Goal: Contribute content: Add original content to the website for others to see

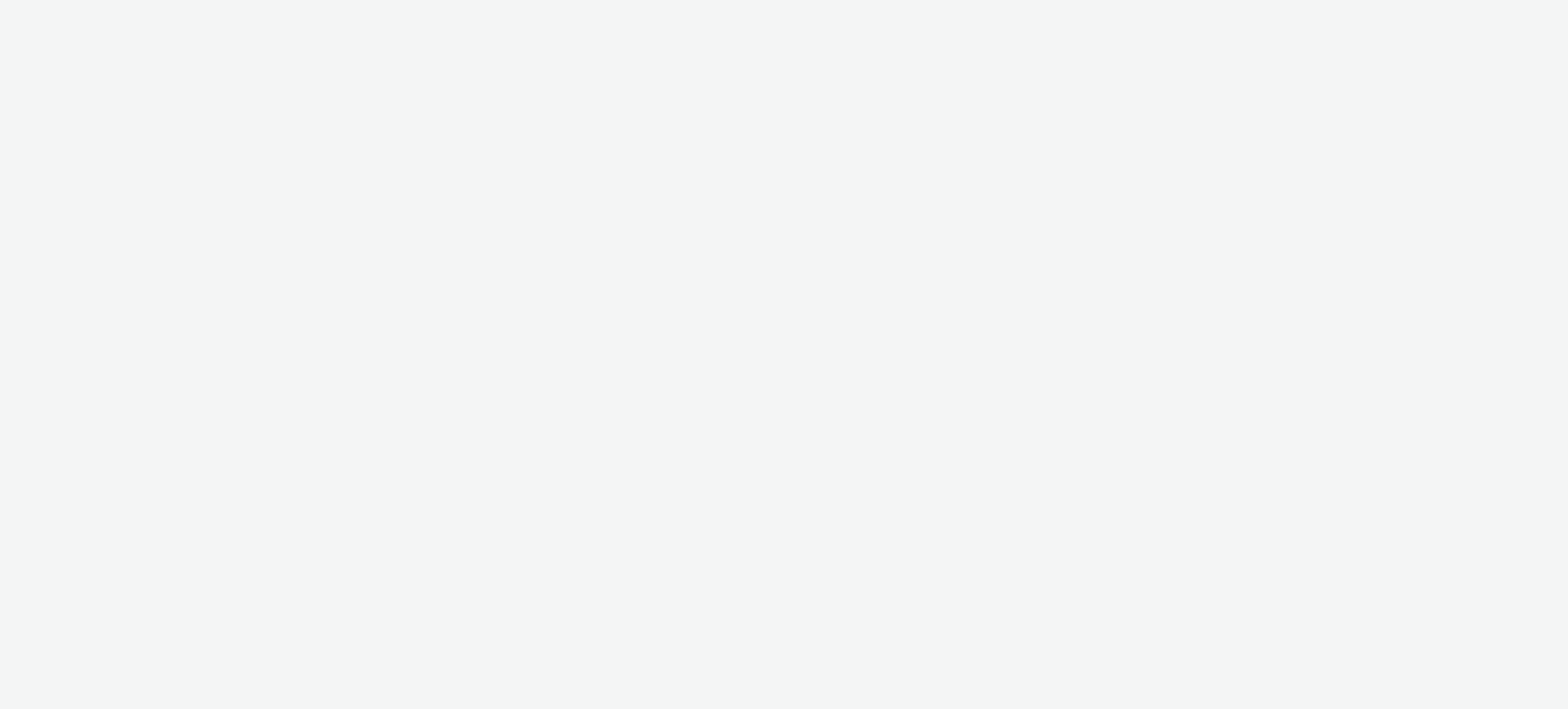
select select "ac009755-aa48-4799-8050-7a339a378eb8"
select select "a1f58486-1528-4f8c-8610-e1cdd7553bc1"
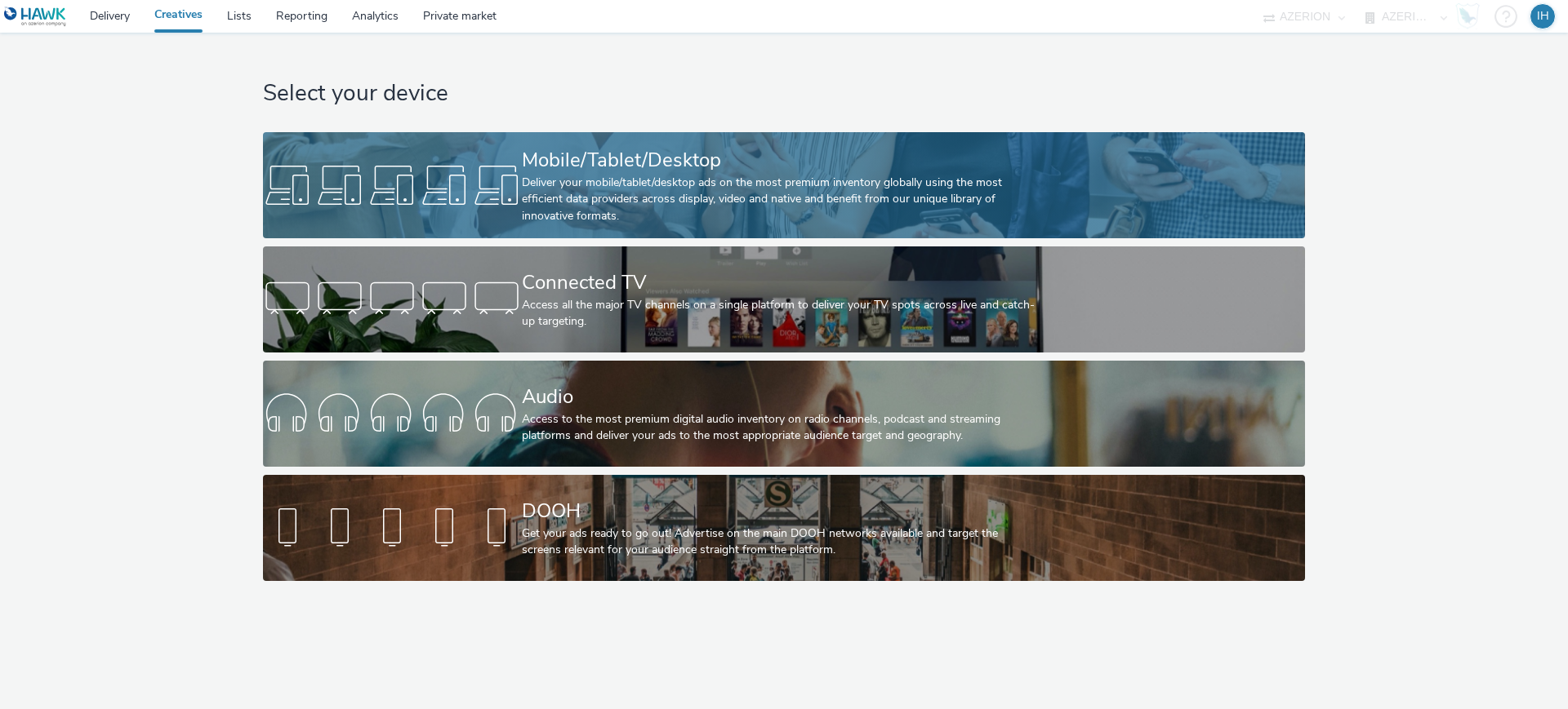
click at [1193, 172] on link "Mobile/Tablet/Desktop Deliver your mobile/tablet/desktop ads on the most premiu…" at bounding box center [783, 185] width 1041 height 106
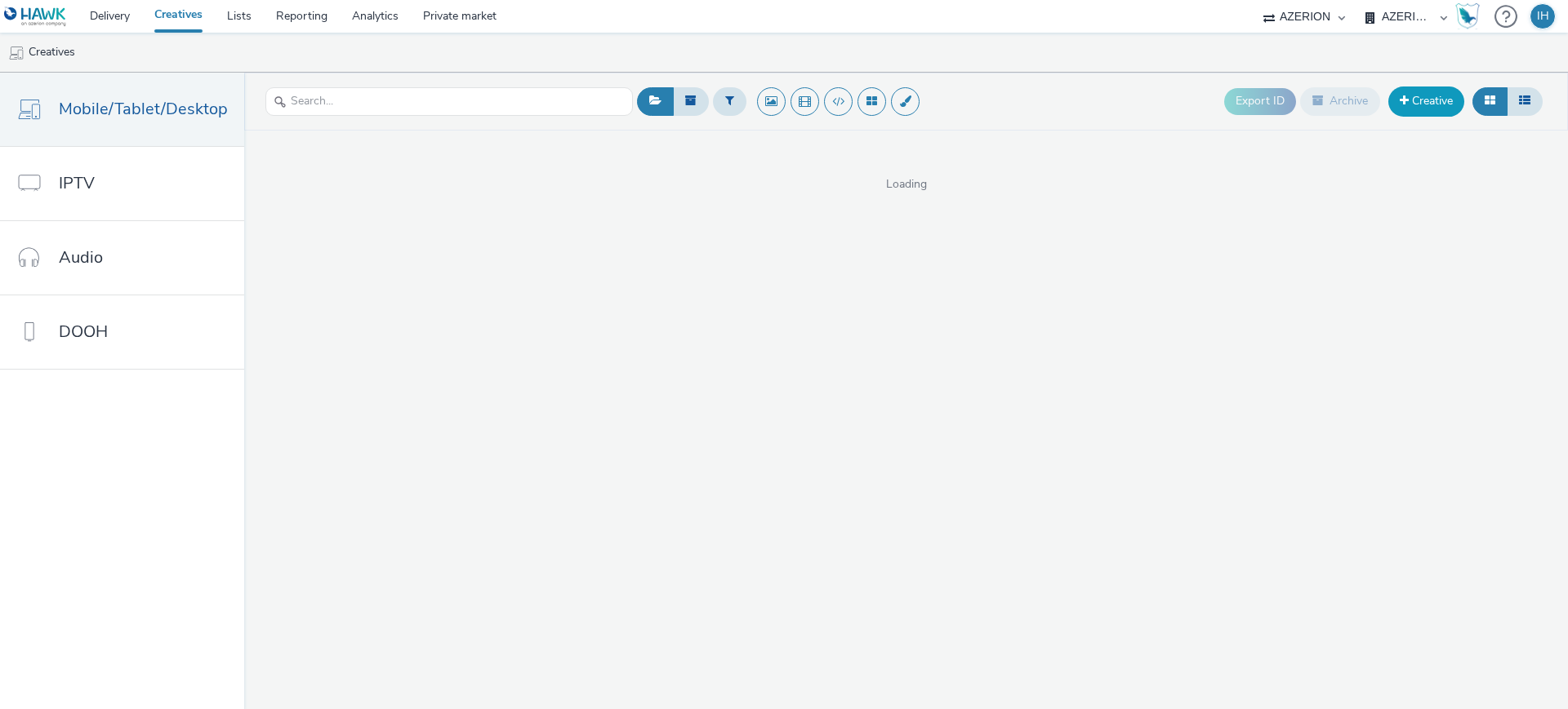
click at [1411, 102] on link "Creative" at bounding box center [1426, 101] width 76 height 29
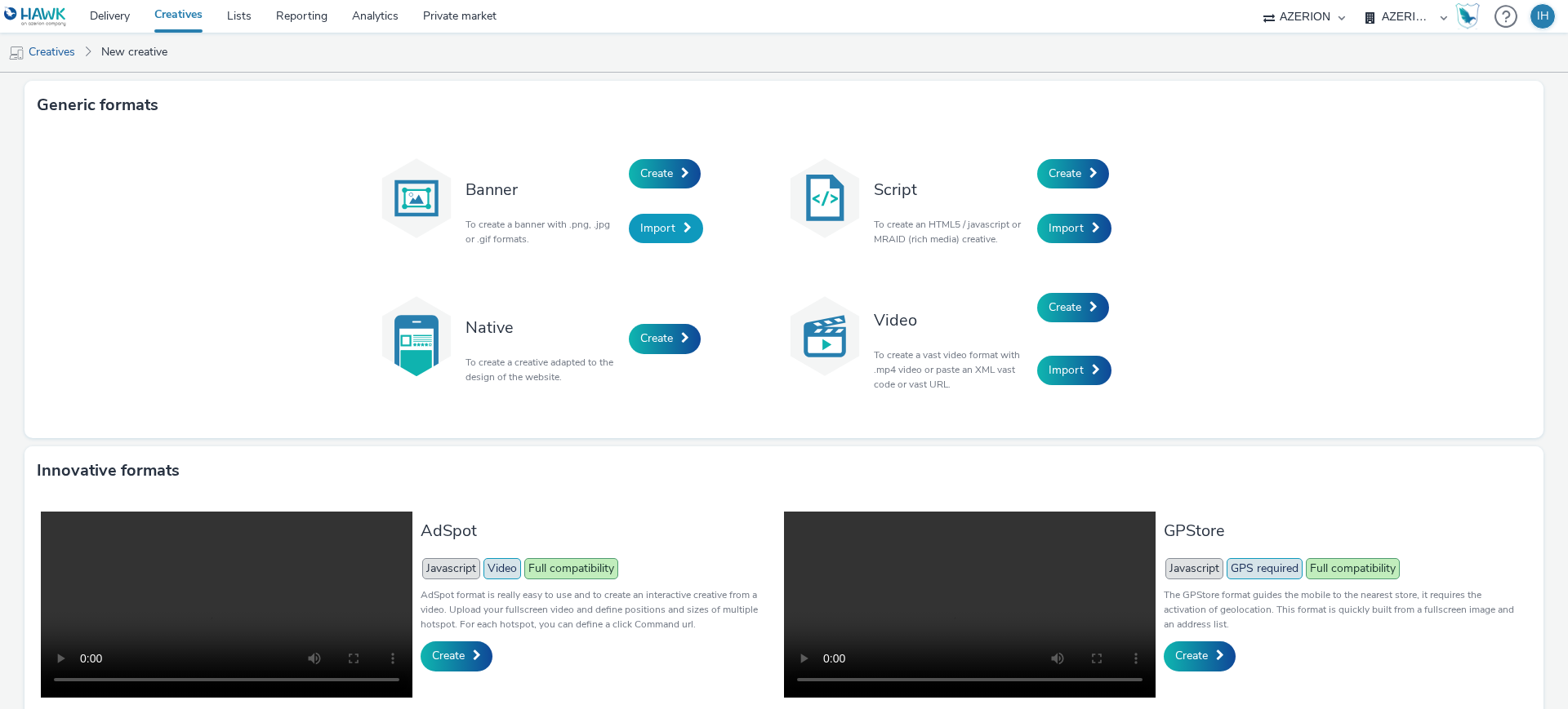
click at [648, 224] on span "Import" at bounding box center [658, 228] width 35 height 16
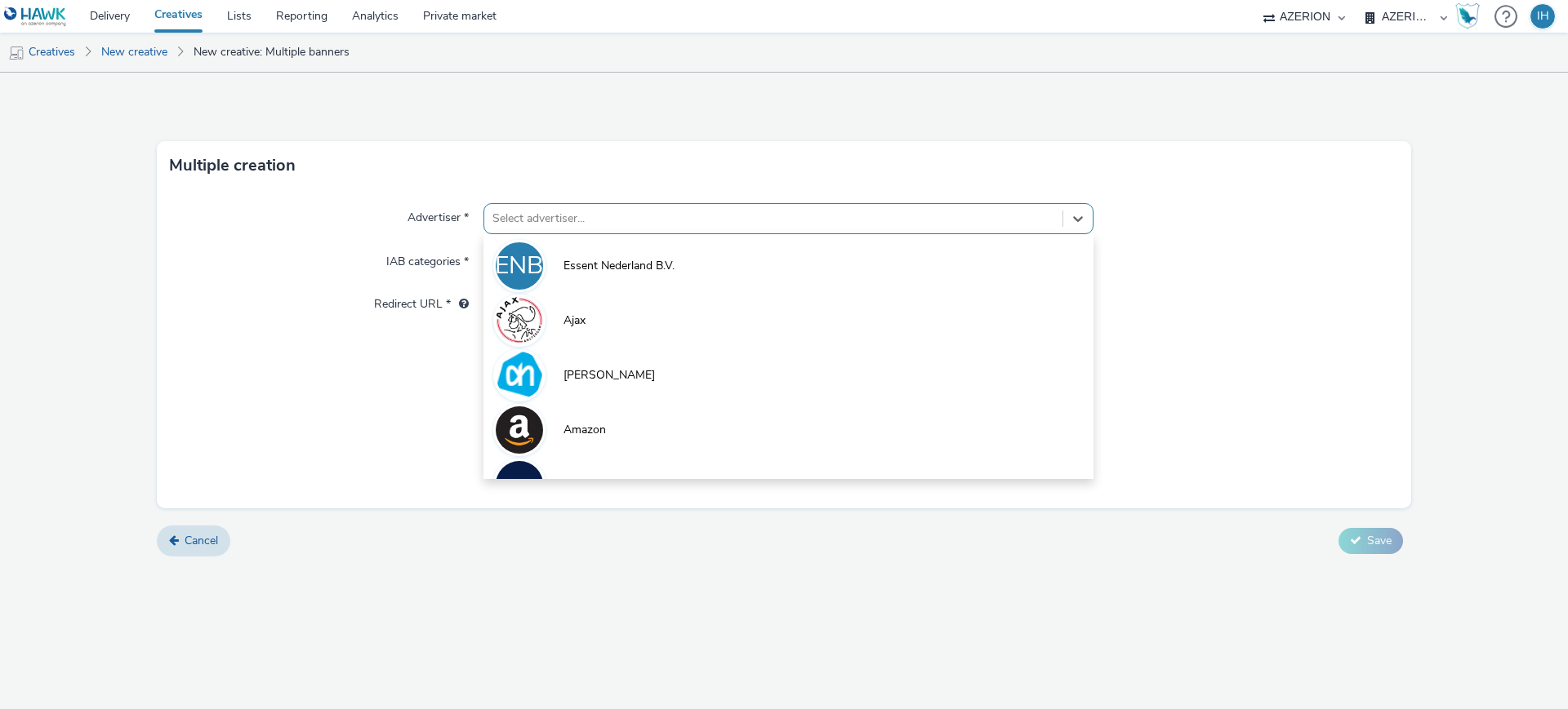
click at [648, 224] on div at bounding box center [774, 219] width 562 height 20
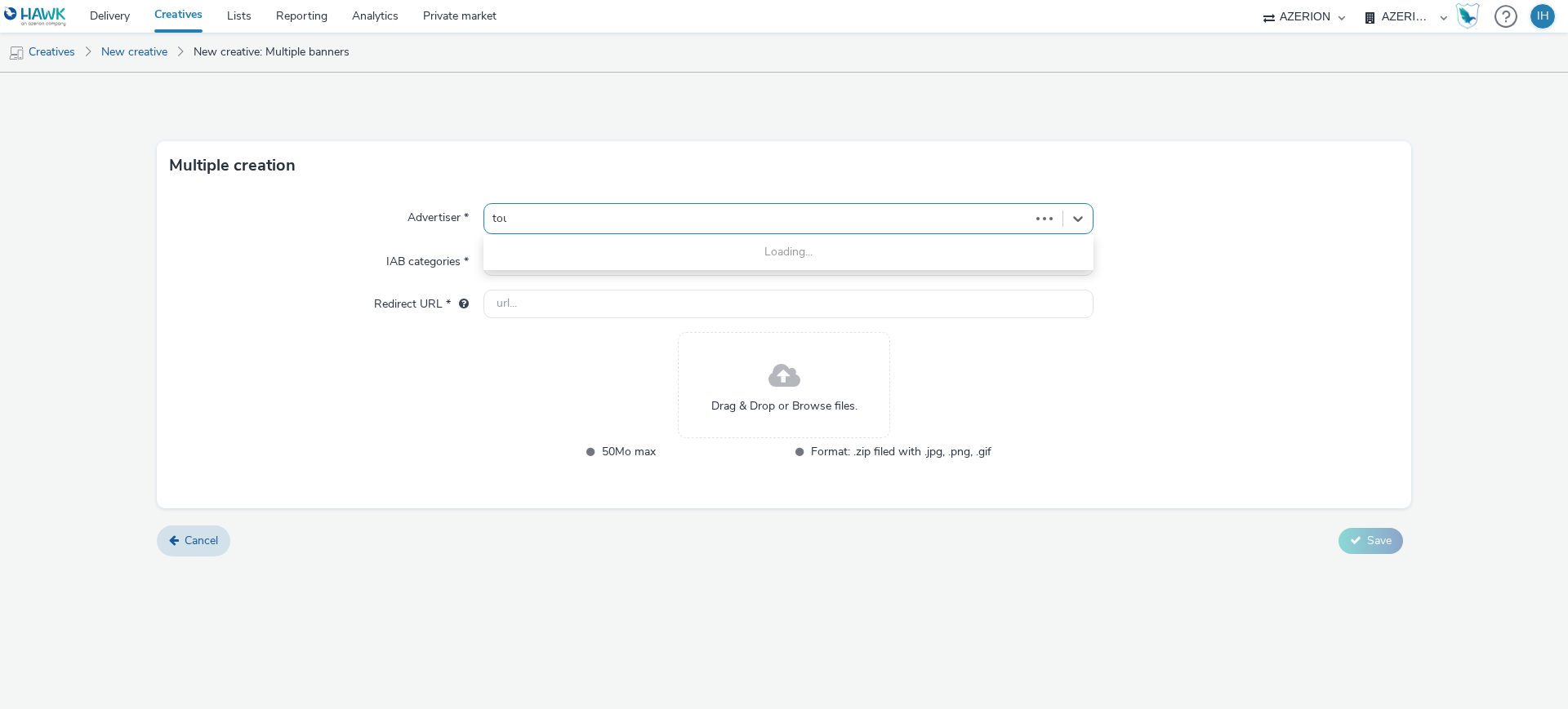
type input "tour"
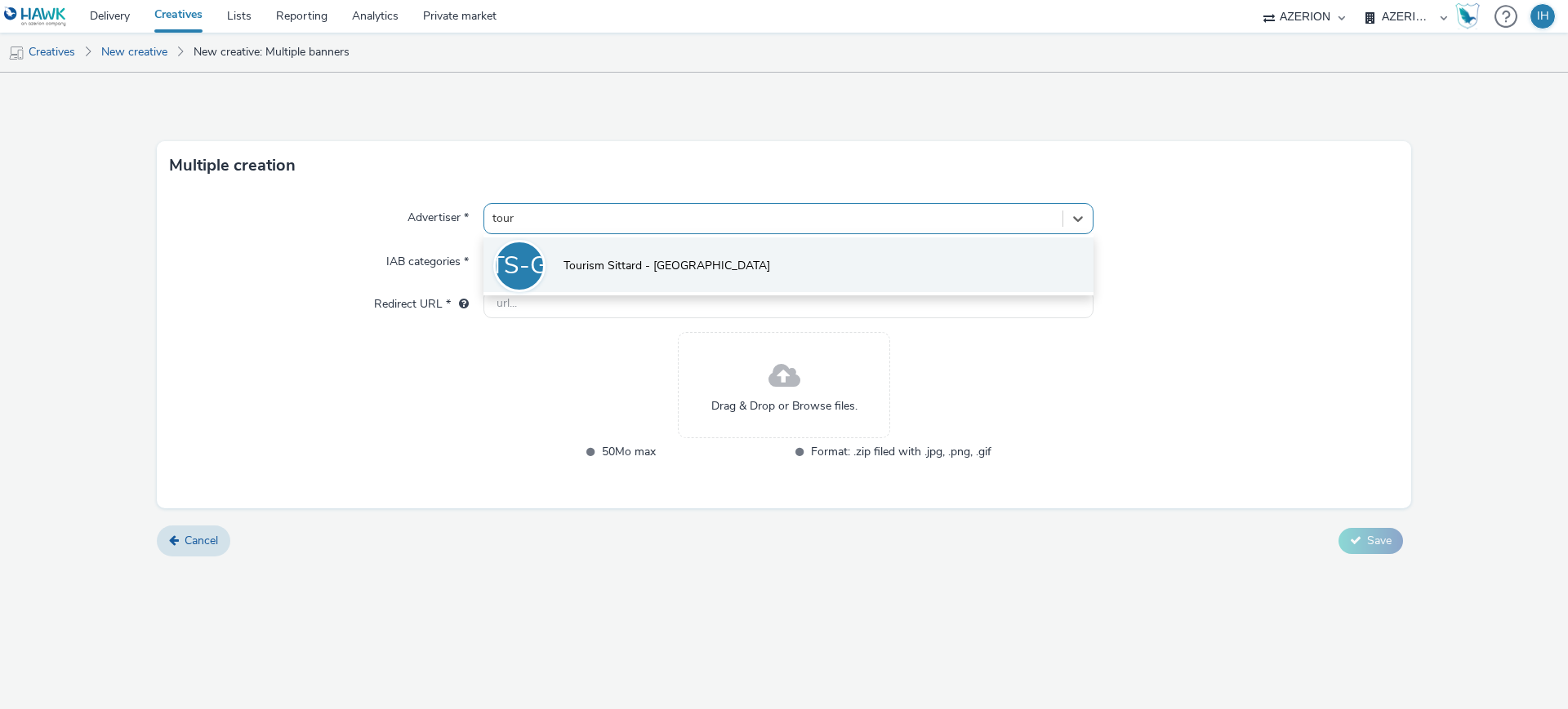
click at [681, 272] on span "Tourism Sittard - [GEOGRAPHIC_DATA]" at bounding box center [667, 267] width 207 height 17
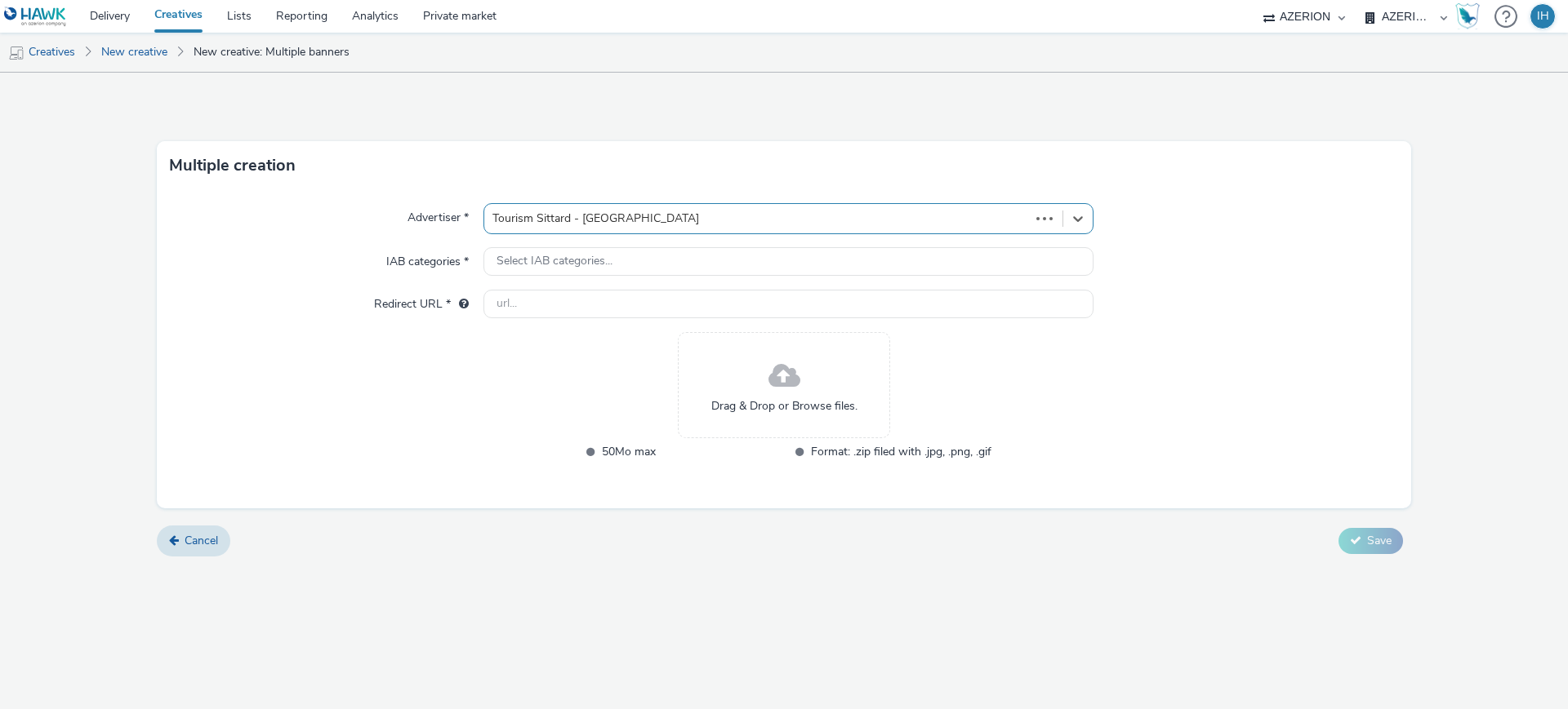
type input "[URL][DOMAIN_NAME]"
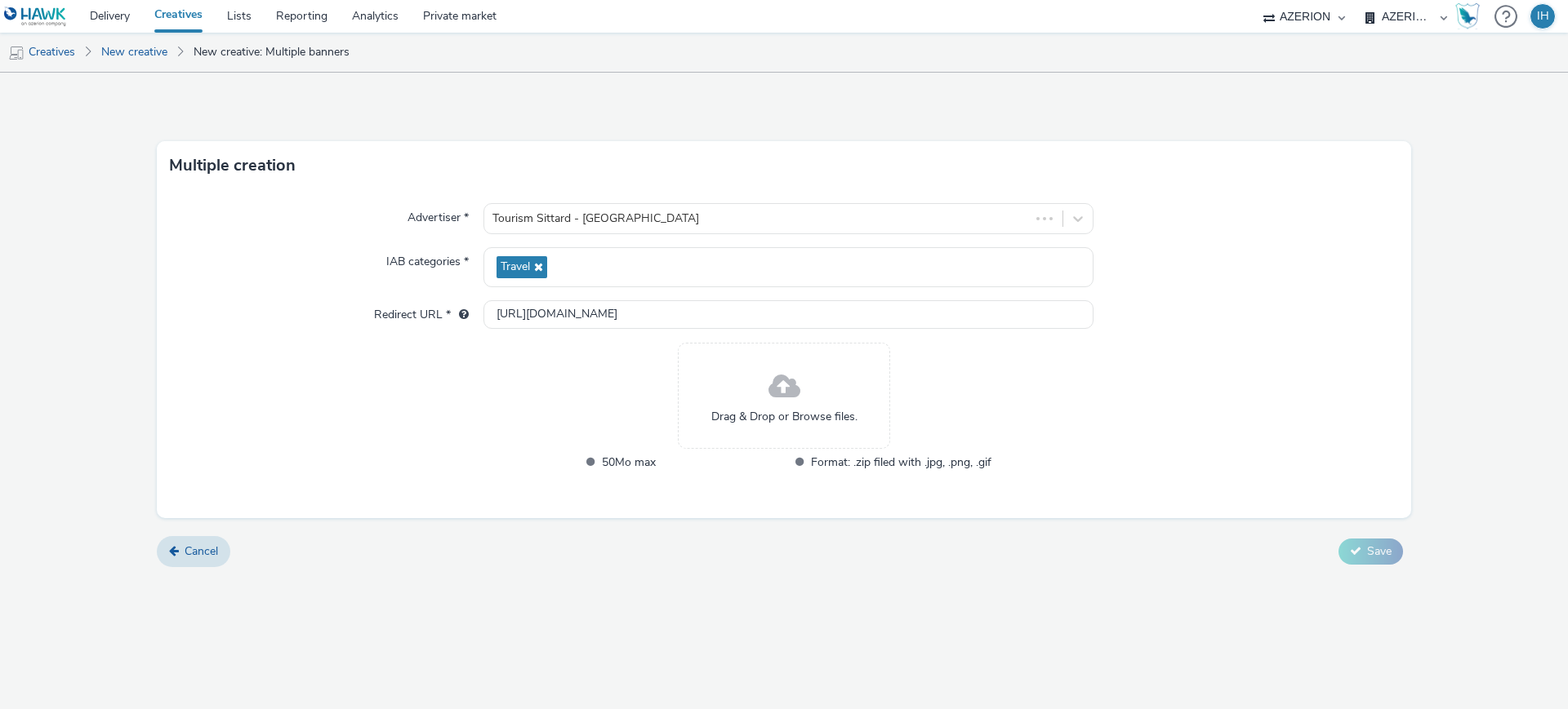
click at [760, 384] on div "Drag & Drop or Browse files." at bounding box center [784, 396] width 213 height 106
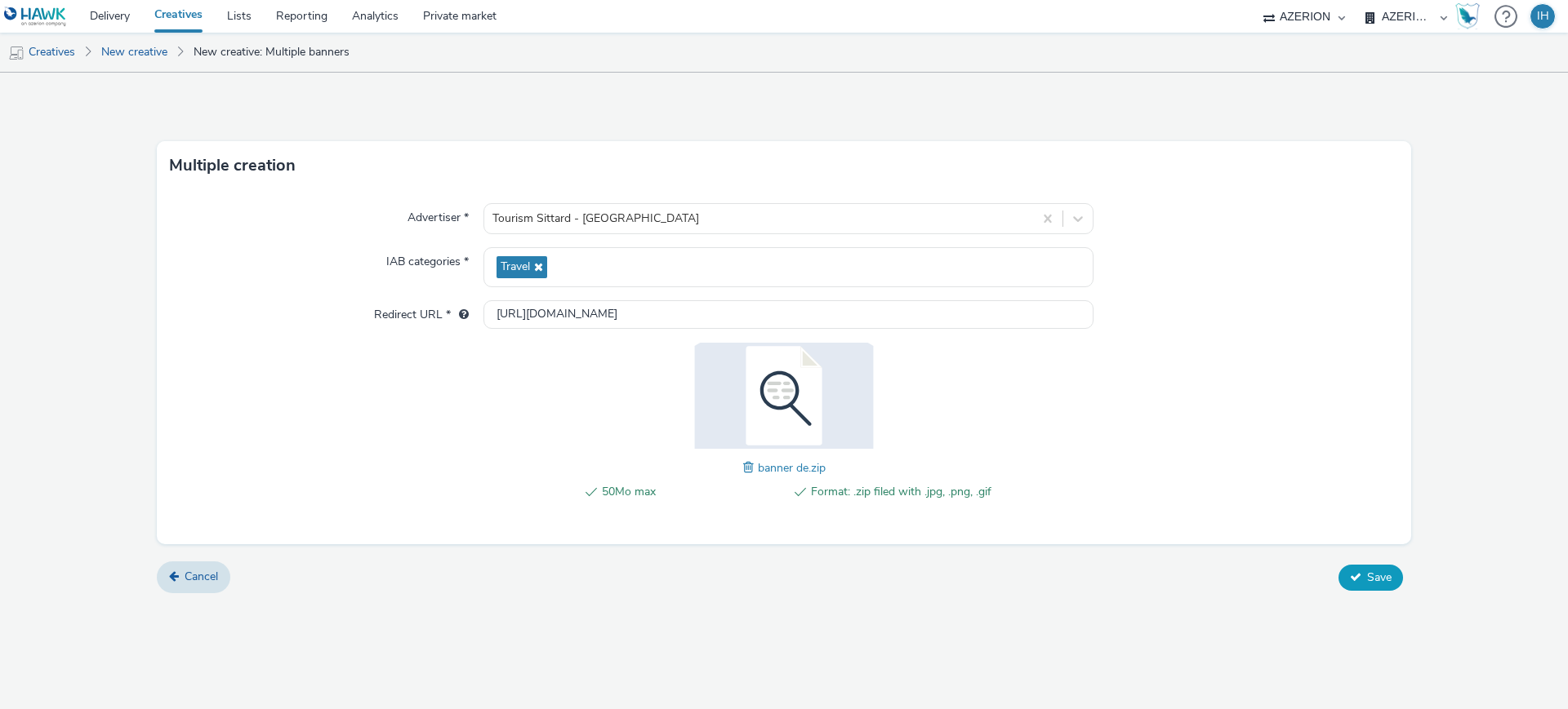
click at [1372, 577] on span "Save" at bounding box center [1379, 577] width 24 height 16
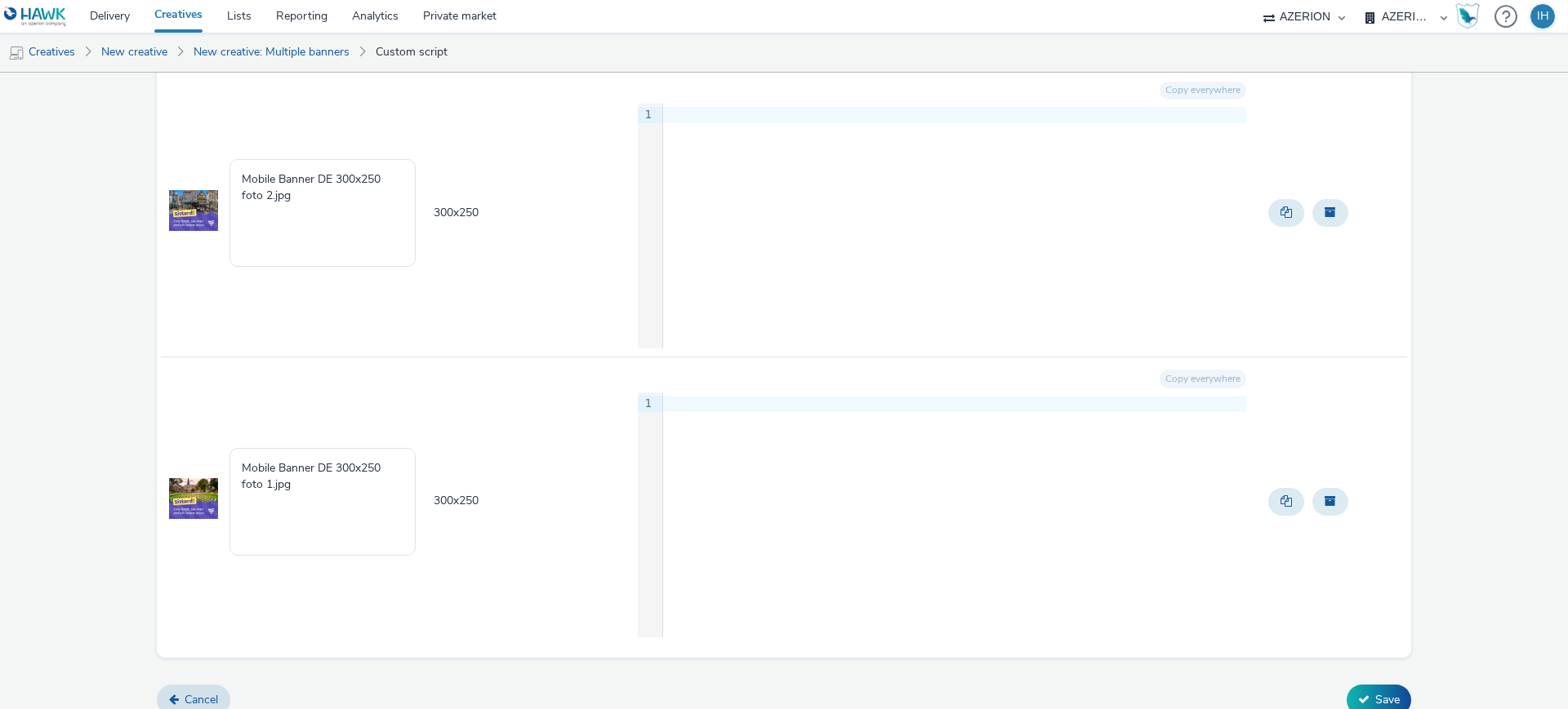
scroll to position [2799, 0]
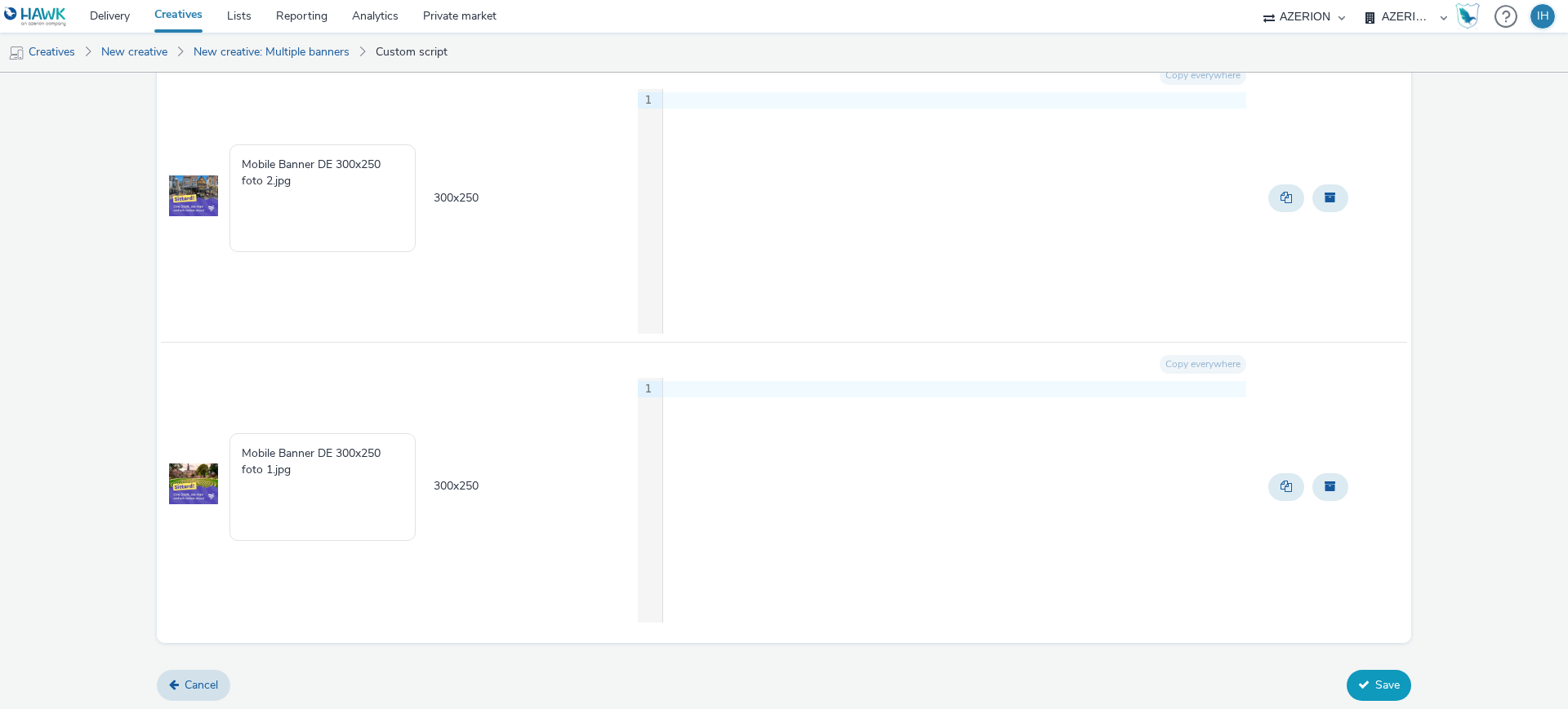
click at [1360, 684] on button "Save" at bounding box center [1379, 685] width 64 height 31
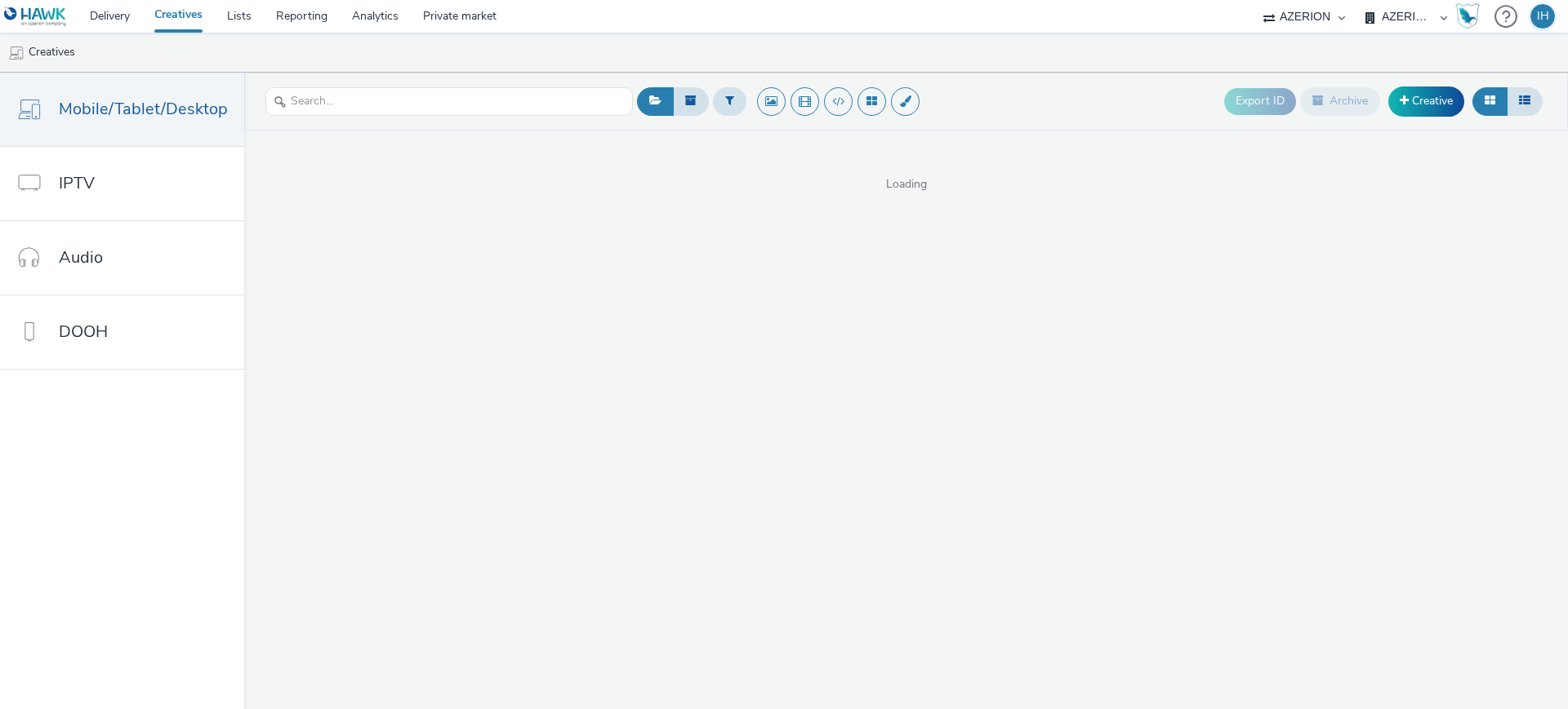
drag, startPoint x: 408, startPoint y: 66, endPoint x: 383, endPoint y: 63, distance: 25.2
click at [383, 63] on ul "Creatives" at bounding box center [784, 52] width 1568 height 39
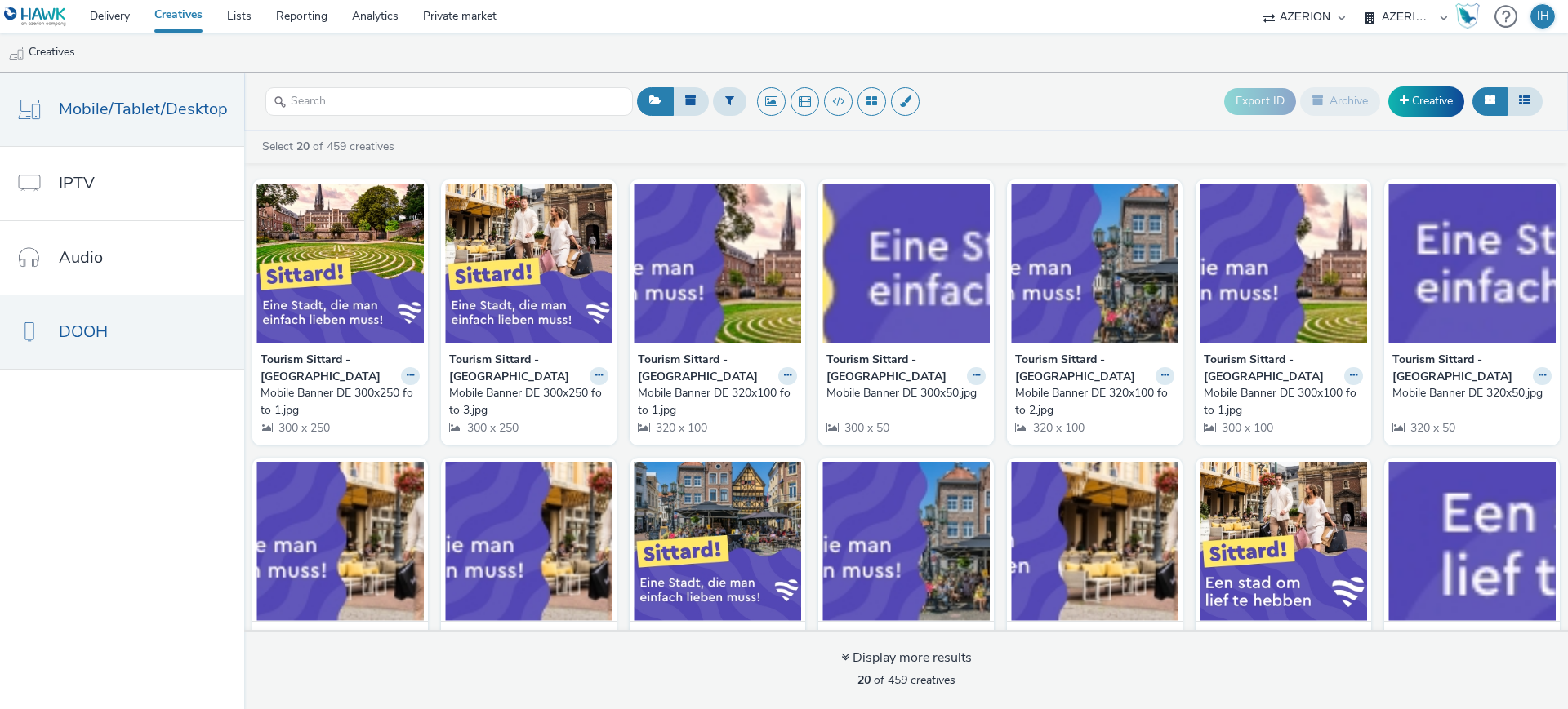
click at [136, 323] on link "DOOH" at bounding box center [122, 332] width 244 height 73
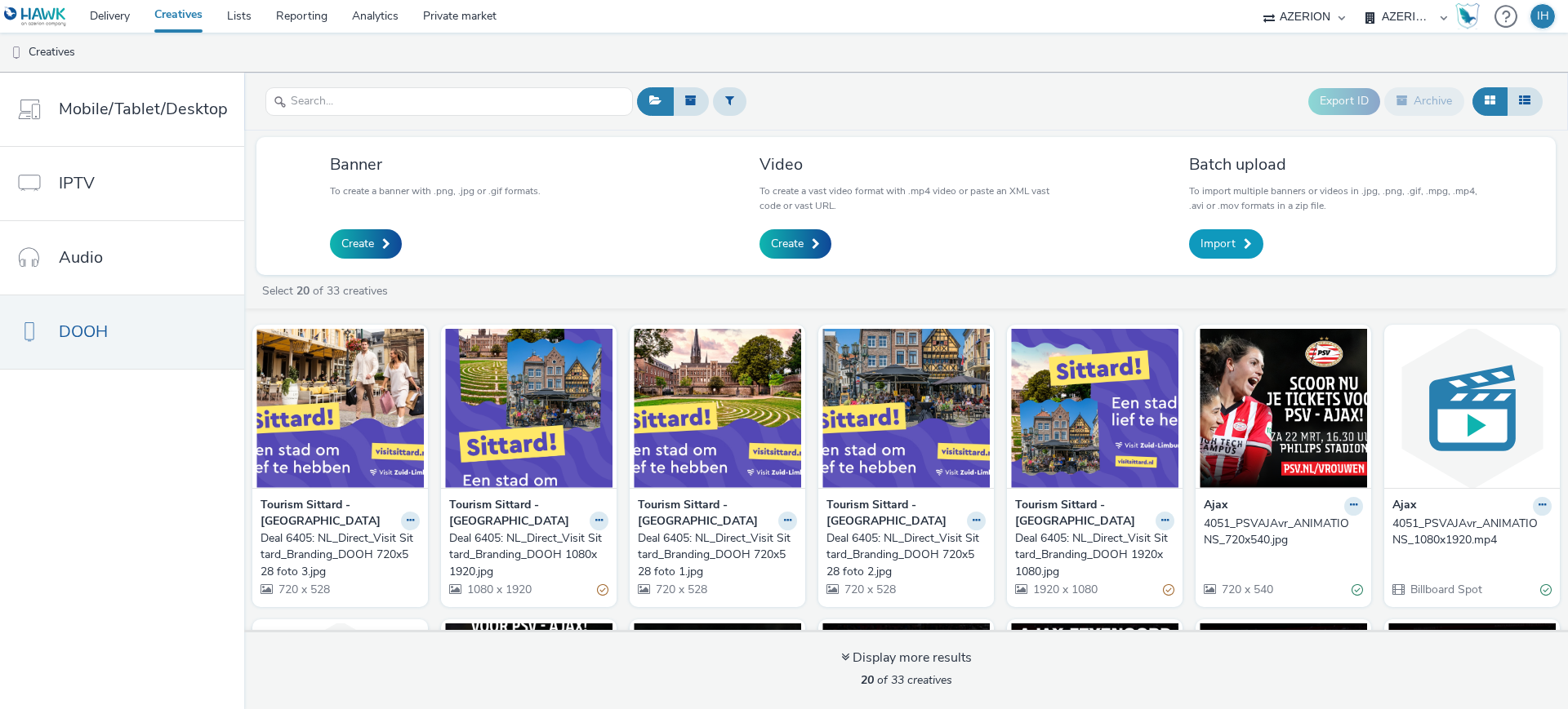
click at [1212, 242] on span "Import" at bounding box center [1218, 244] width 35 height 17
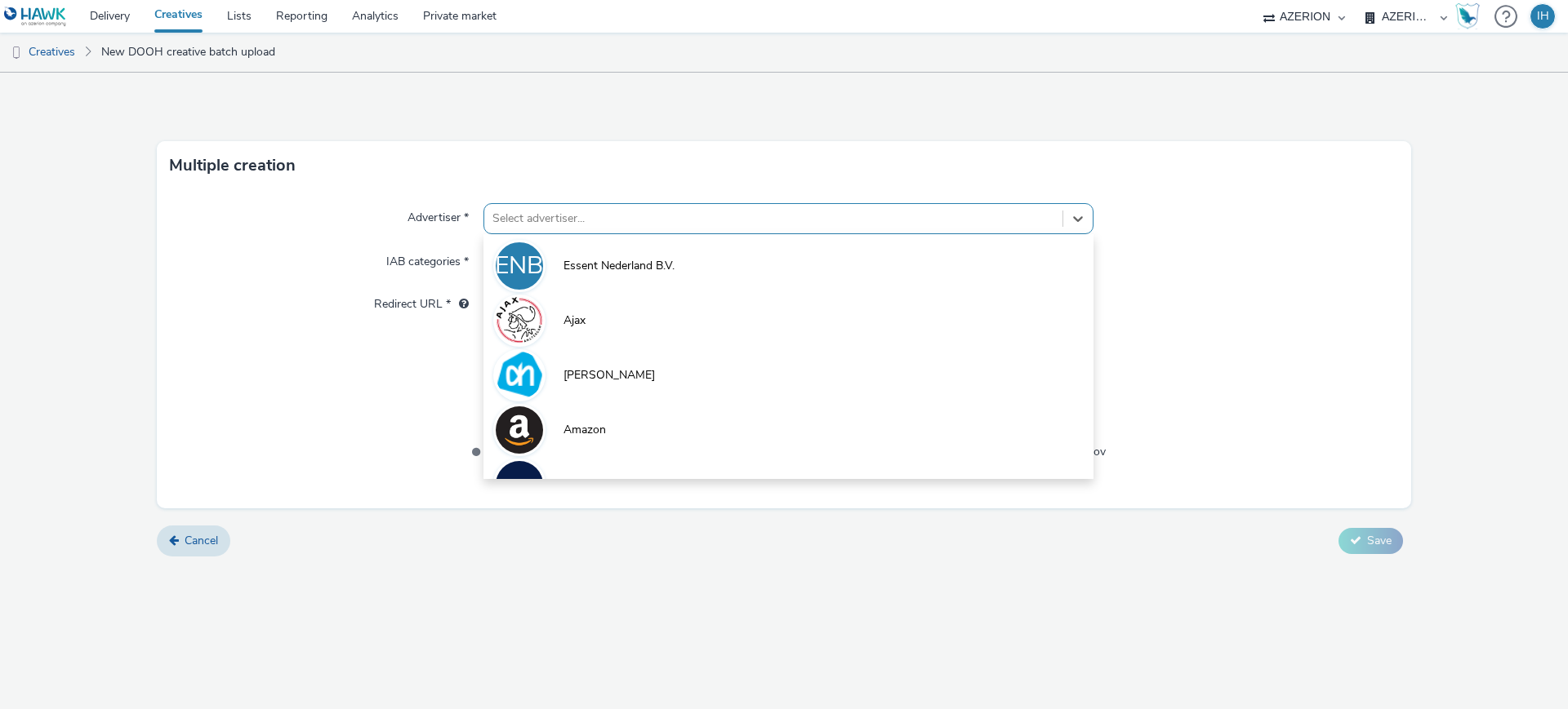
click at [750, 227] on div at bounding box center [774, 219] width 562 height 20
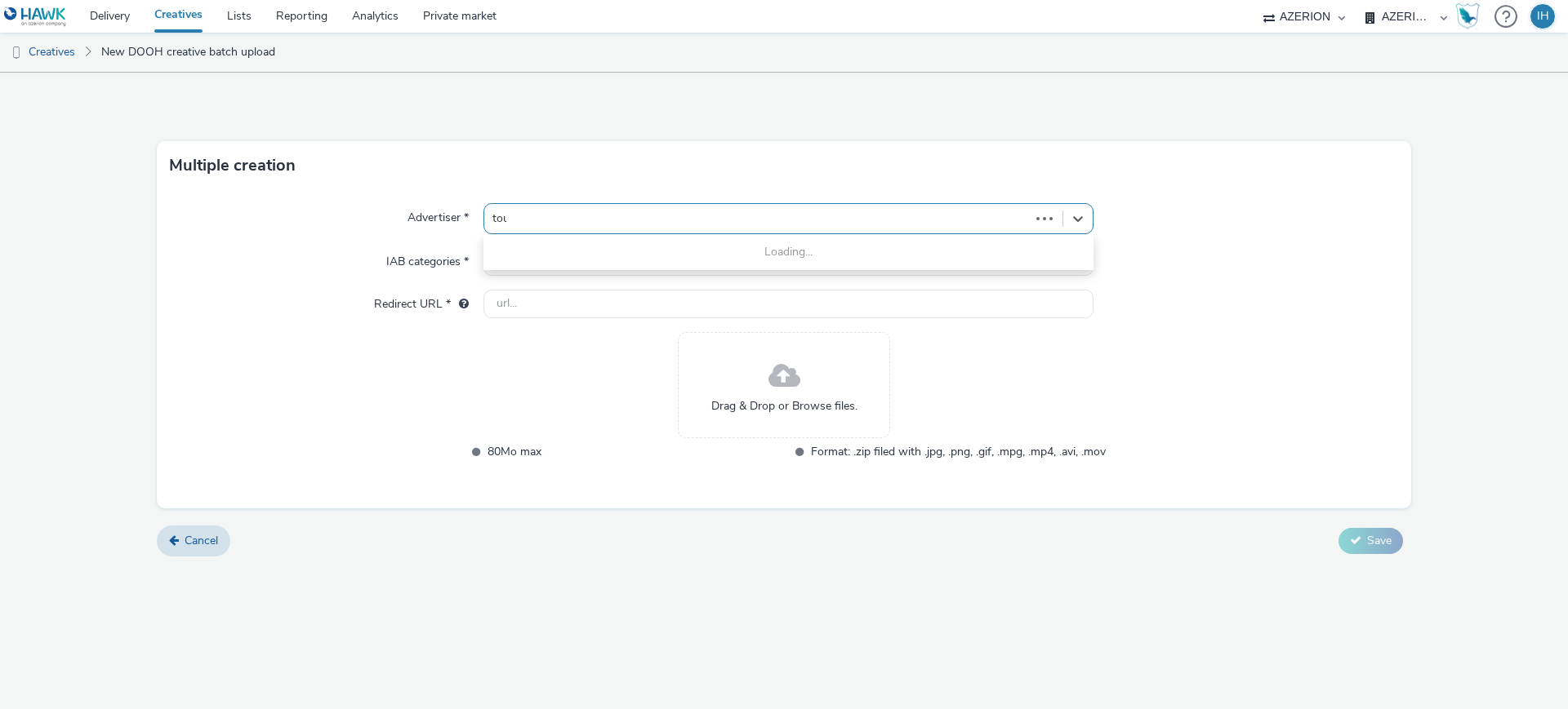
type input "tour"
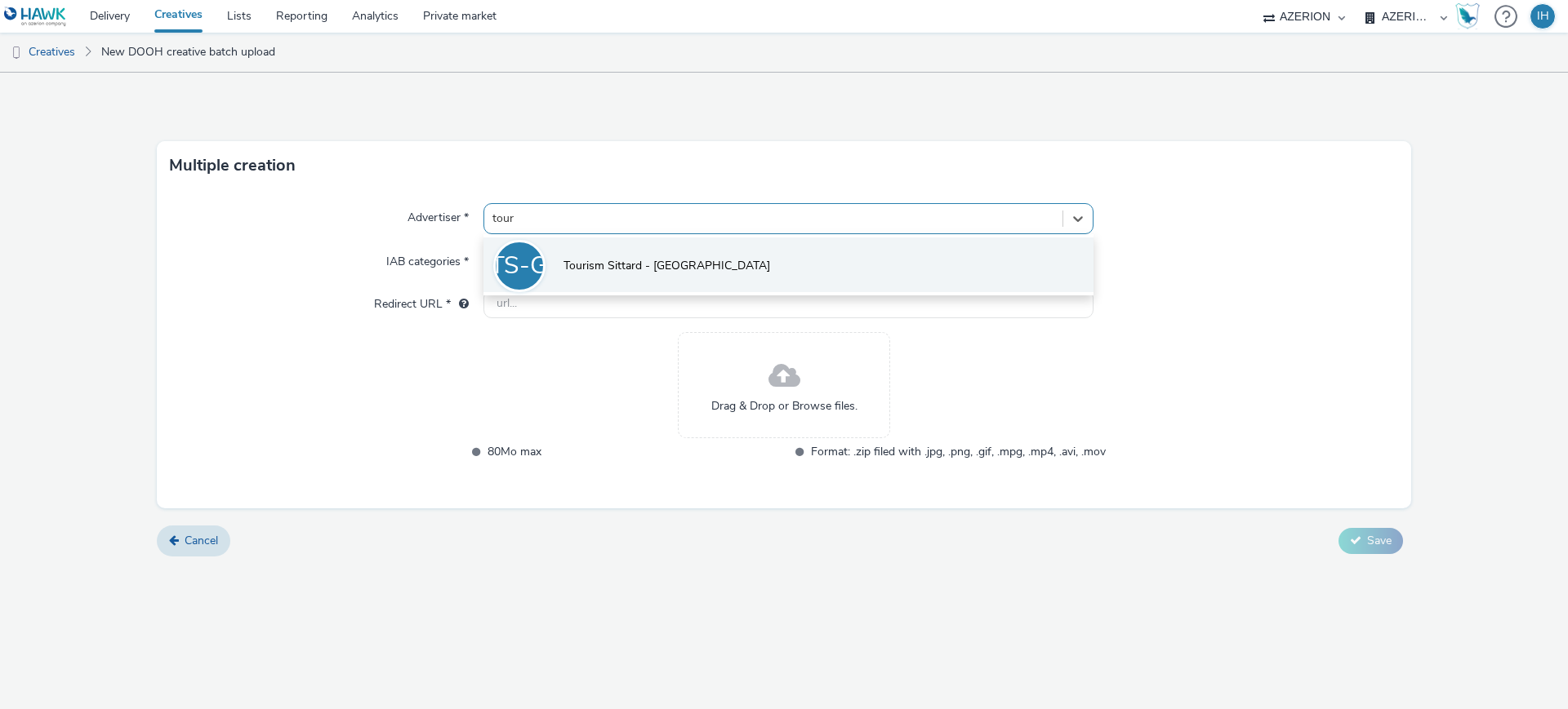
click at [668, 262] on span "Tourism Sittard - [GEOGRAPHIC_DATA]" at bounding box center [667, 267] width 207 height 17
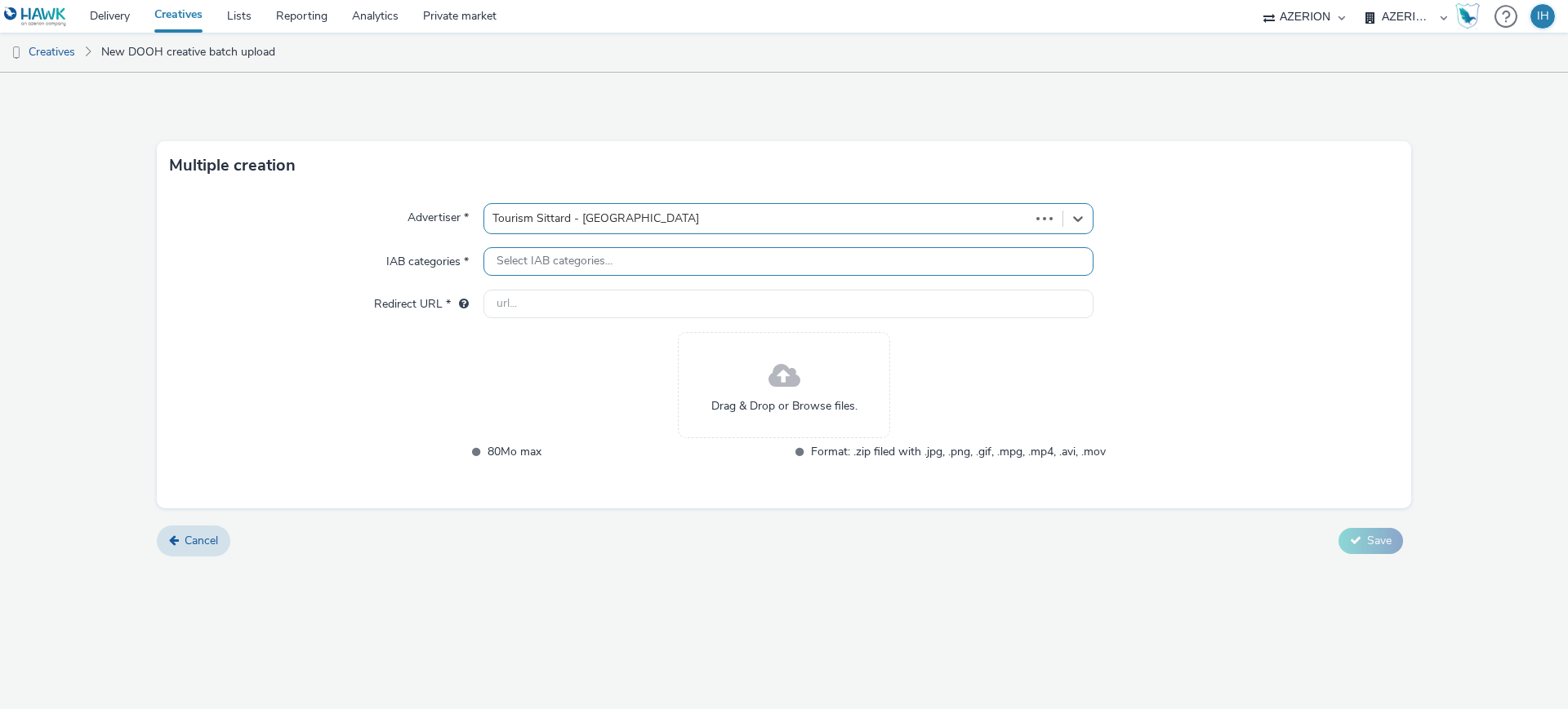
type input "[URL][DOMAIN_NAME]"
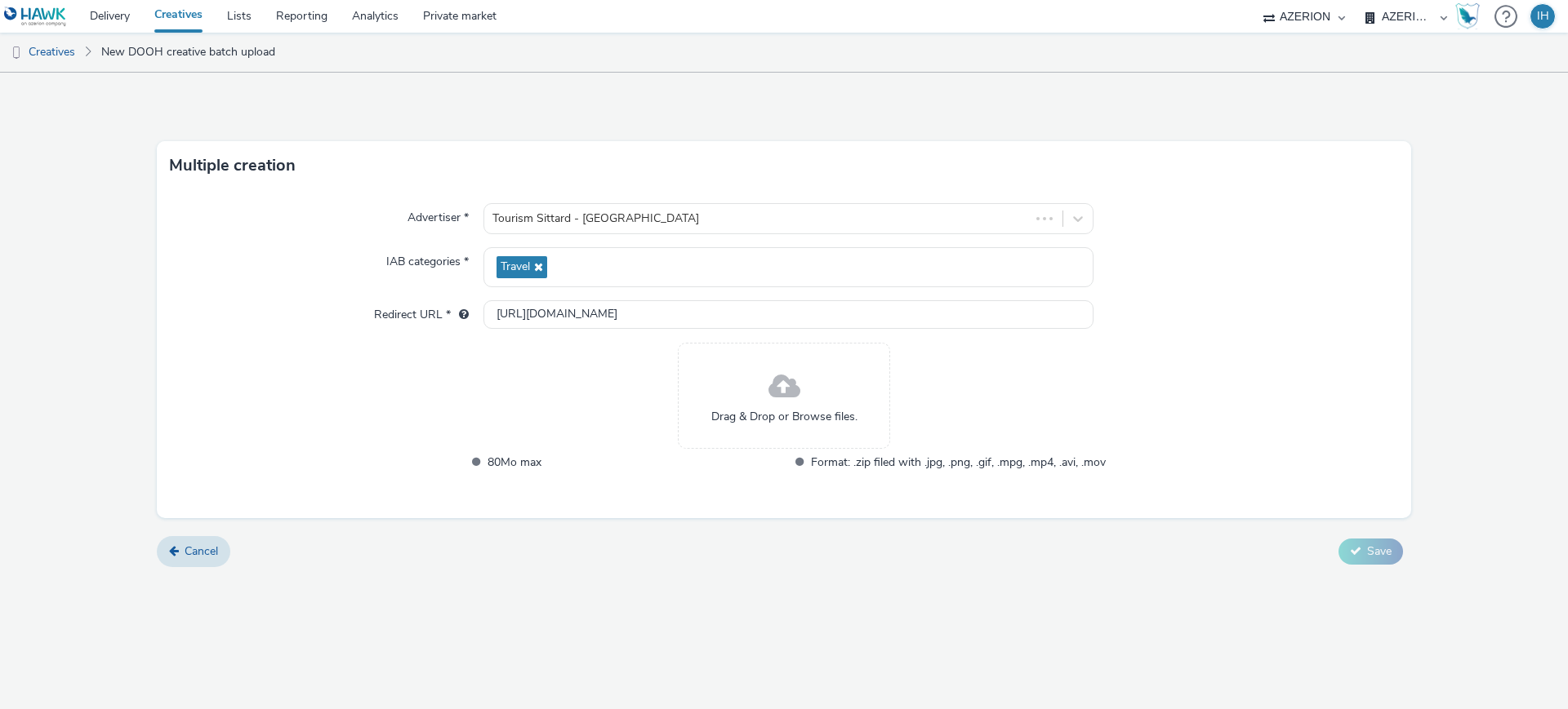
click at [794, 437] on div "Drag & Drop or Browse files." at bounding box center [784, 396] width 213 height 106
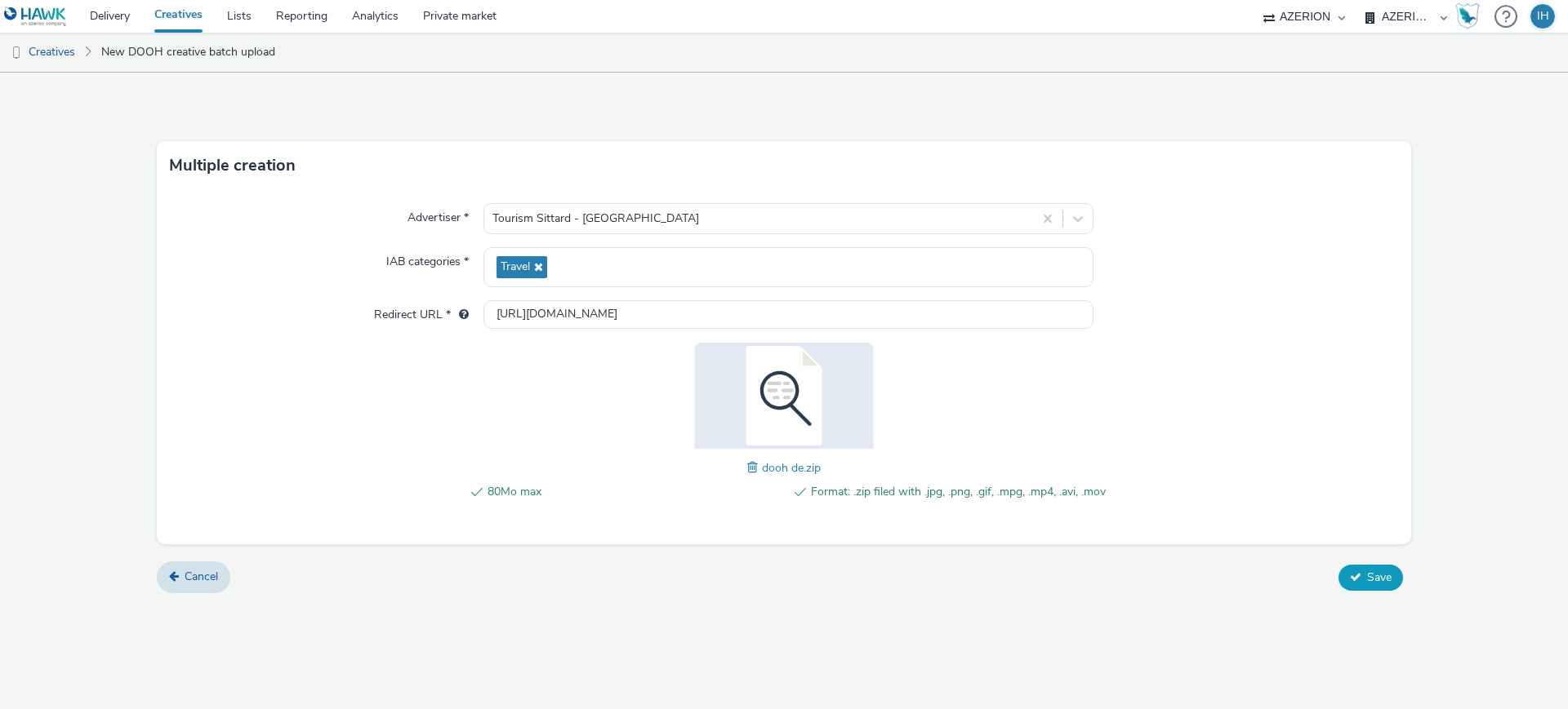
click at [1380, 566] on button "Save" at bounding box center [1370, 577] width 64 height 26
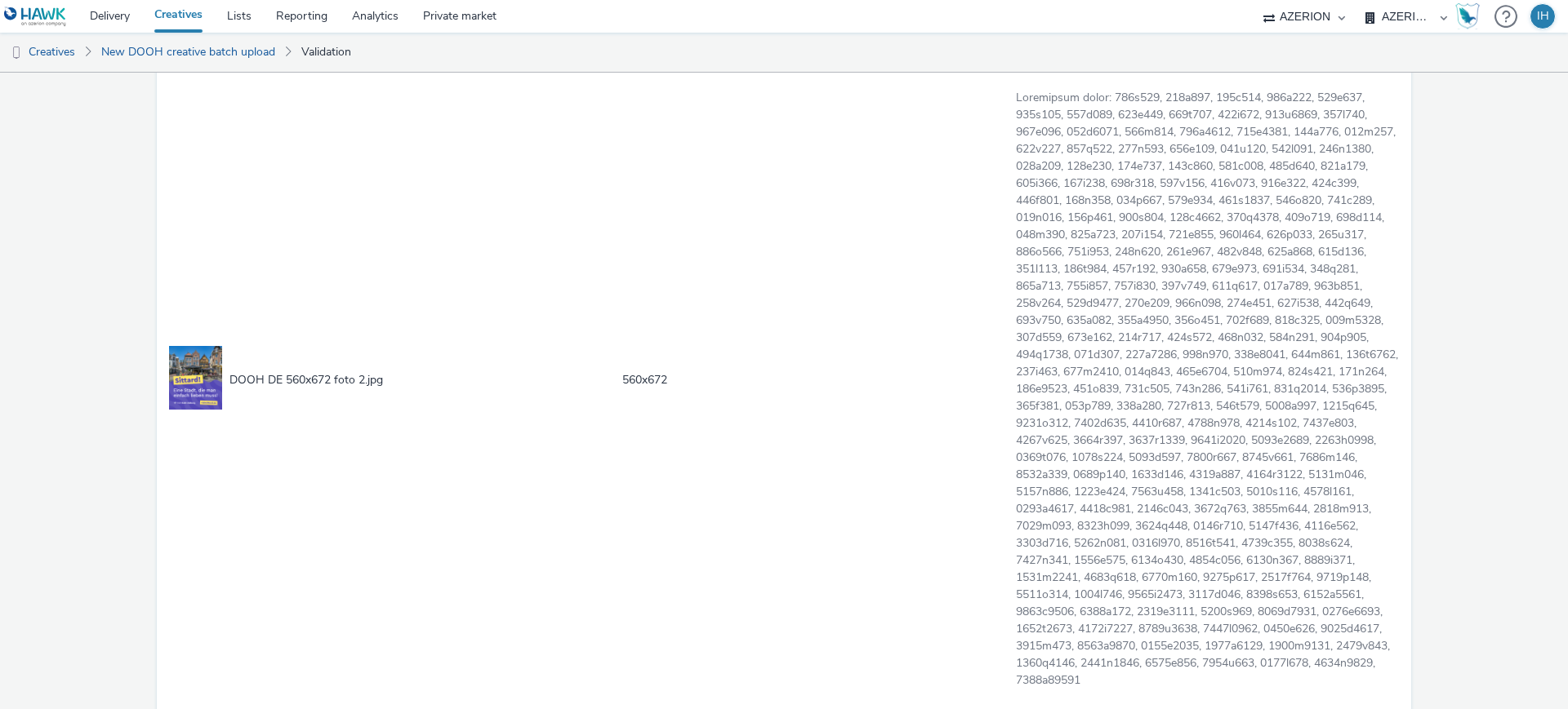
scroll to position [3087, 0]
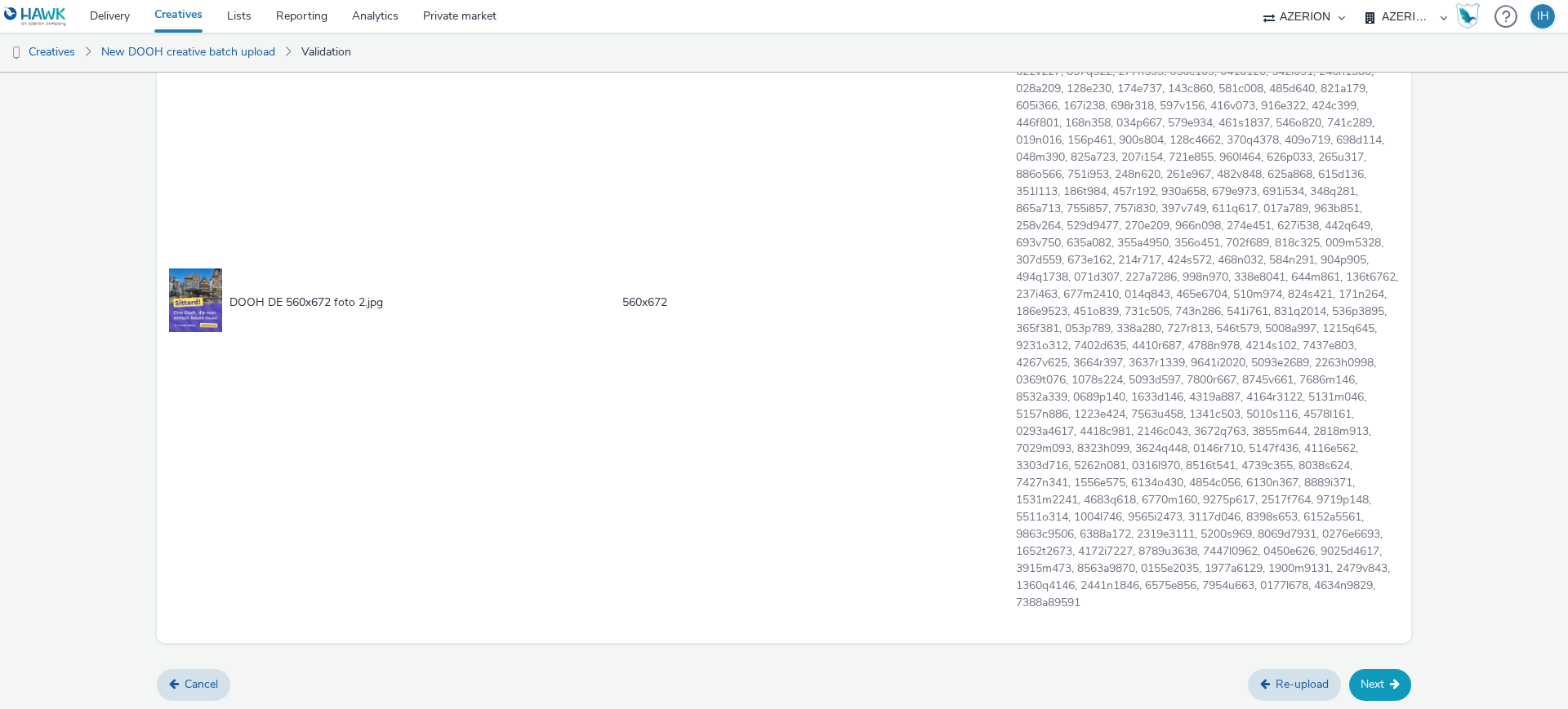
click at [1384, 694] on button "Next" at bounding box center [1380, 684] width 62 height 31
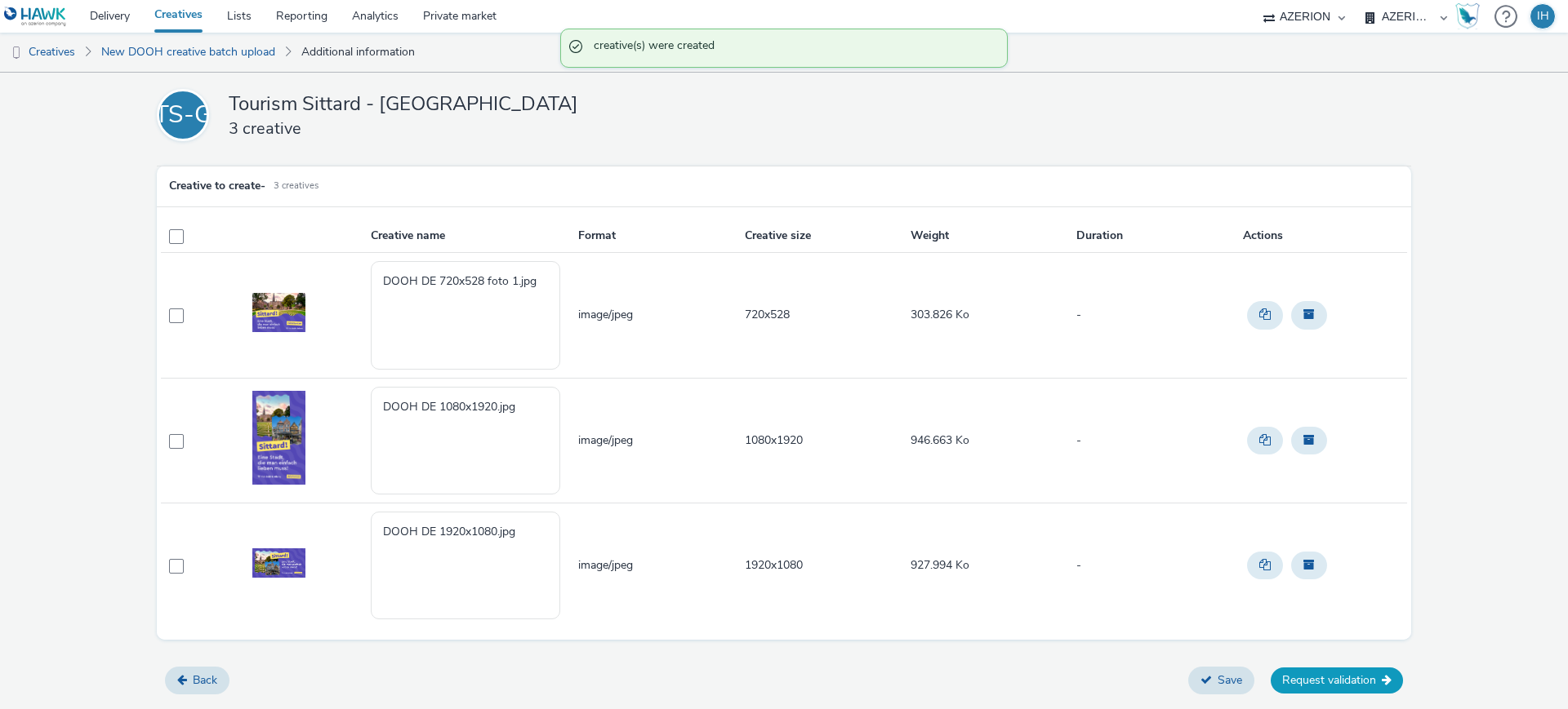
click at [1330, 678] on button "Request validation" at bounding box center [1337, 680] width 133 height 26
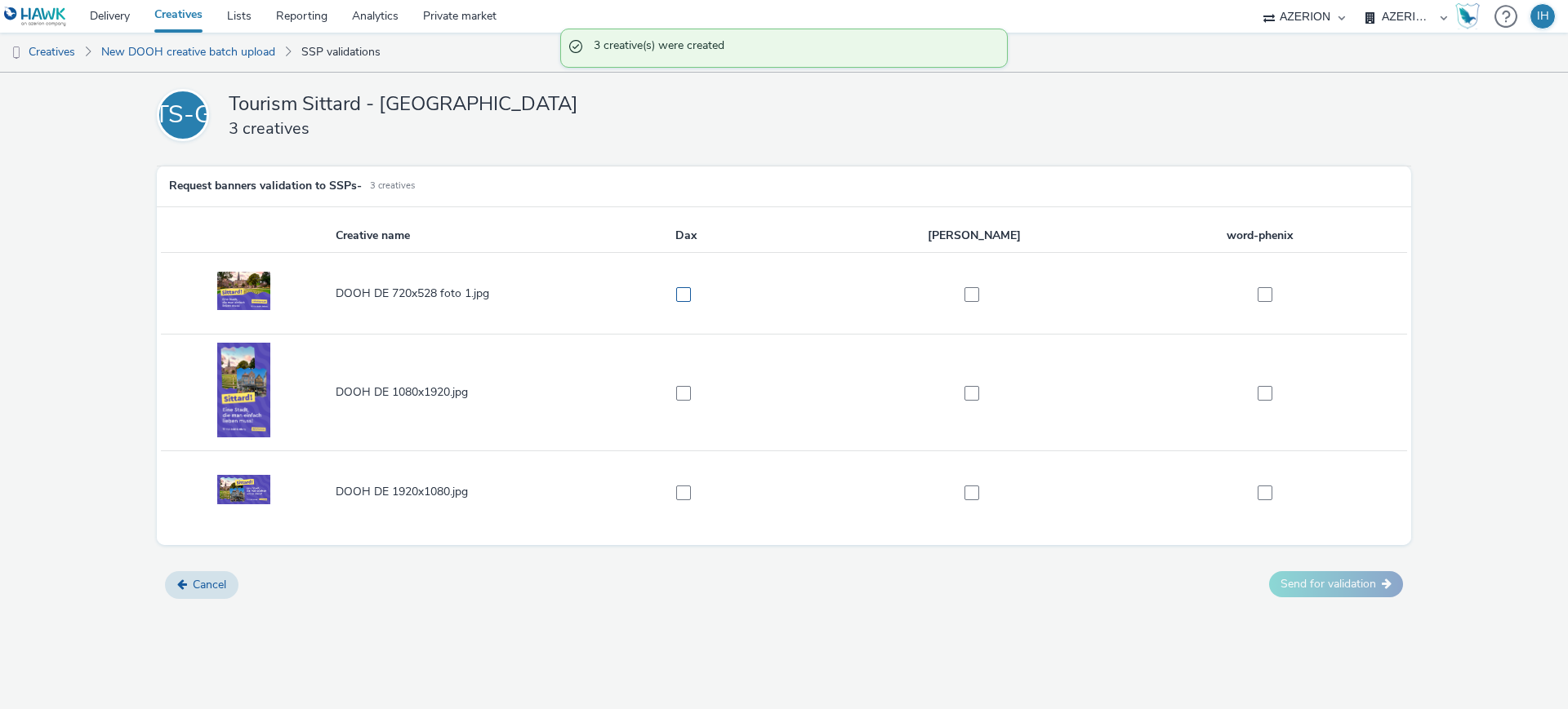
click at [676, 289] on span at bounding box center [684, 295] width 15 height 15
checkbox input "true"
click at [686, 382] on td at bounding box center [686, 393] width 288 height 117
click at [682, 401] on td at bounding box center [686, 393] width 288 height 117
click at [682, 400] on span at bounding box center [684, 393] width 15 height 15
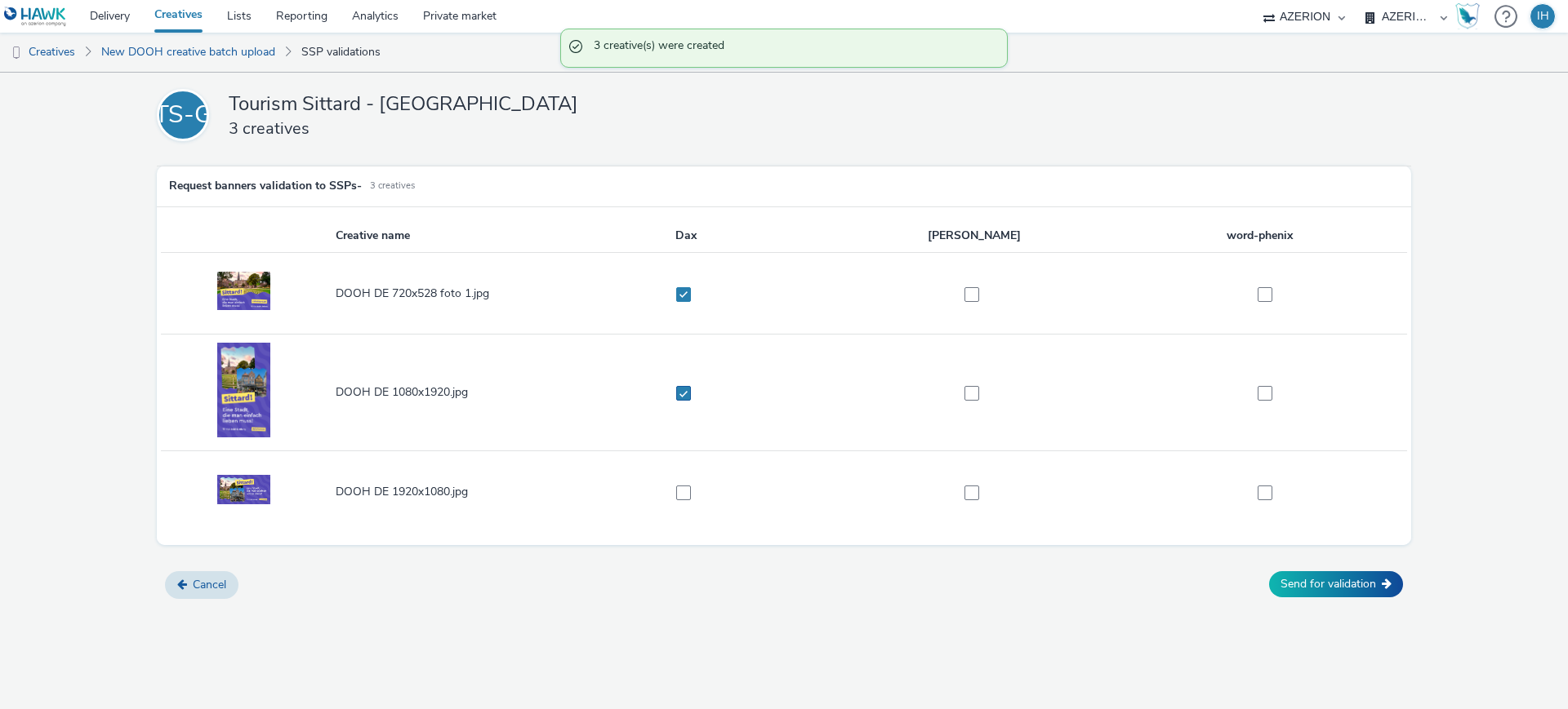
checkbox input "true"
click at [684, 492] on span at bounding box center [684, 493] width 15 height 15
checkbox input "true"
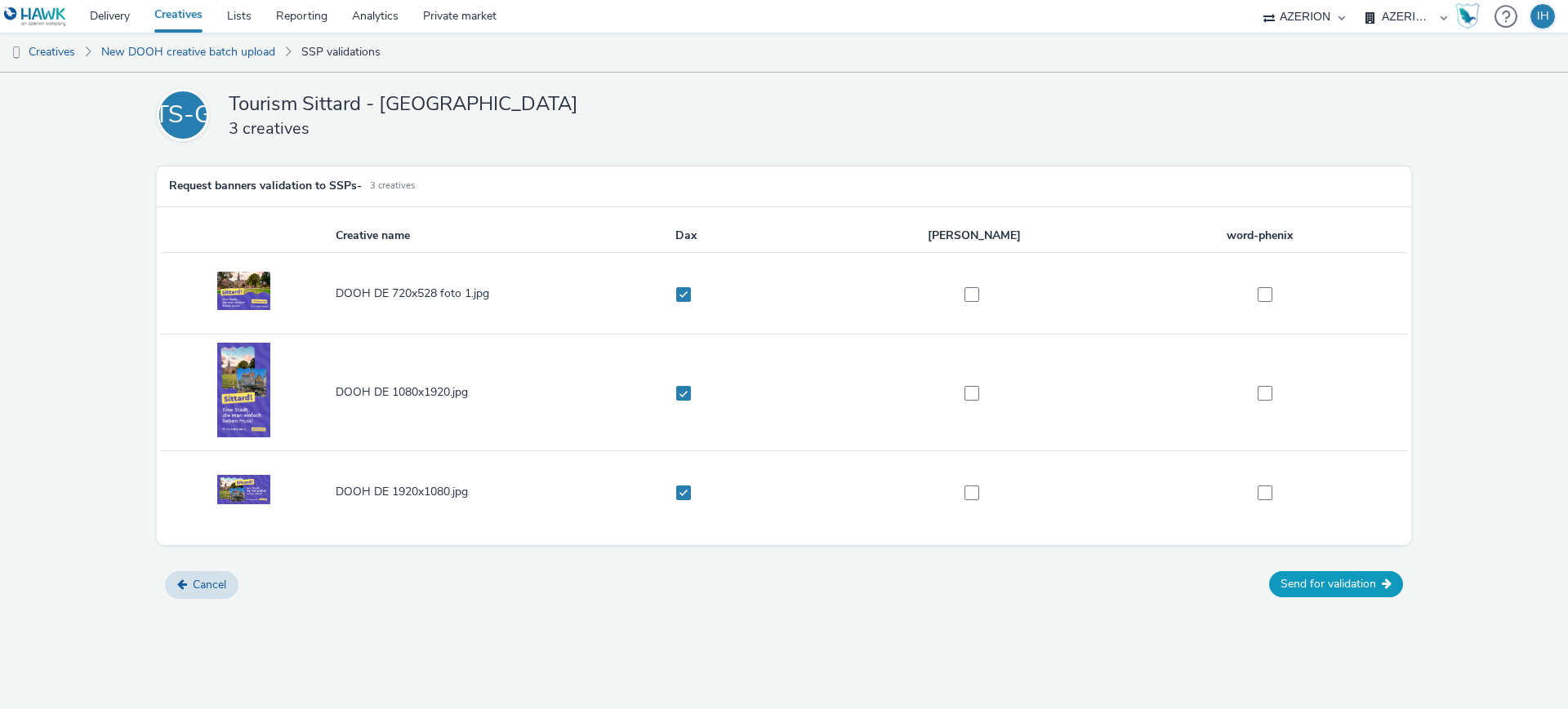
click at [1310, 580] on button "Send for validation" at bounding box center [1336, 584] width 134 height 26
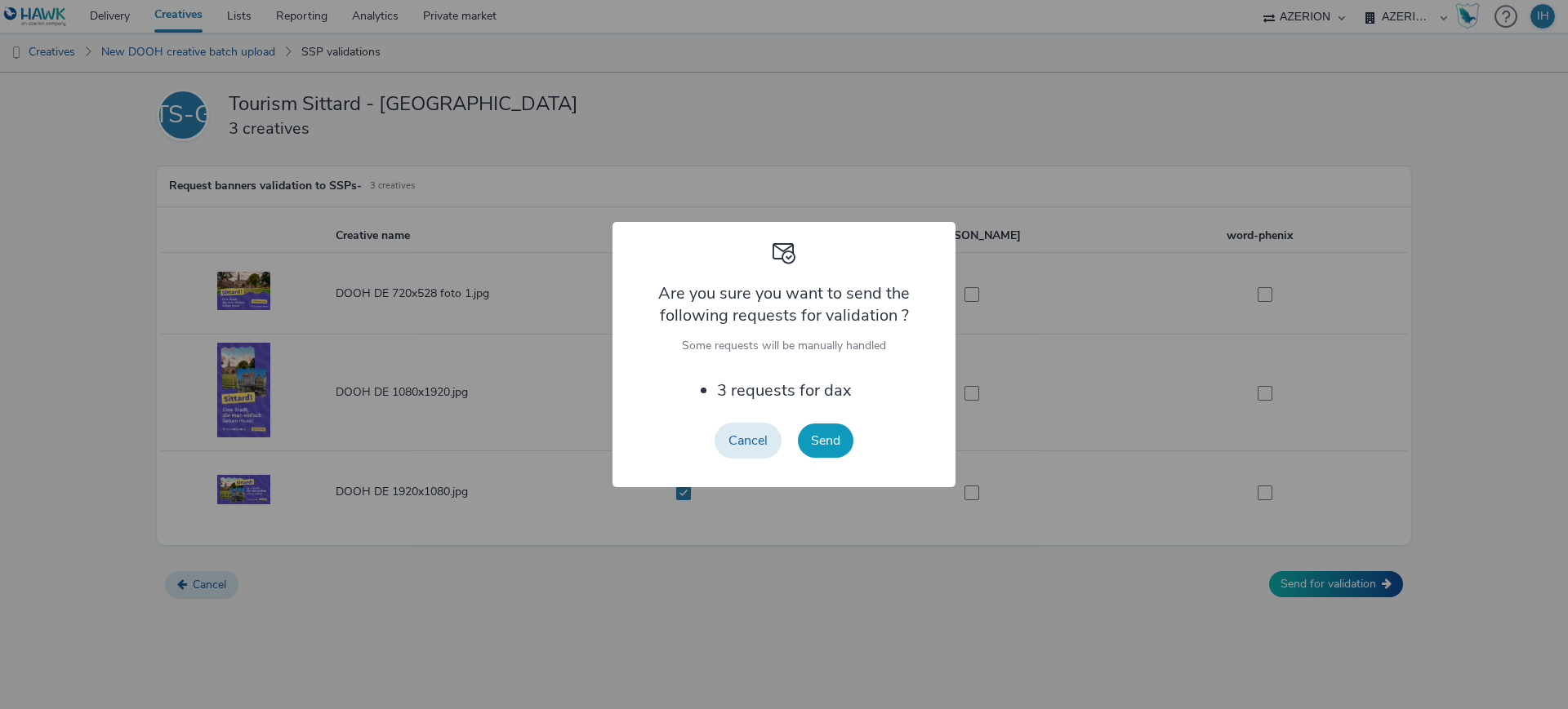
click at [824, 447] on button "Send" at bounding box center [825, 441] width 56 height 34
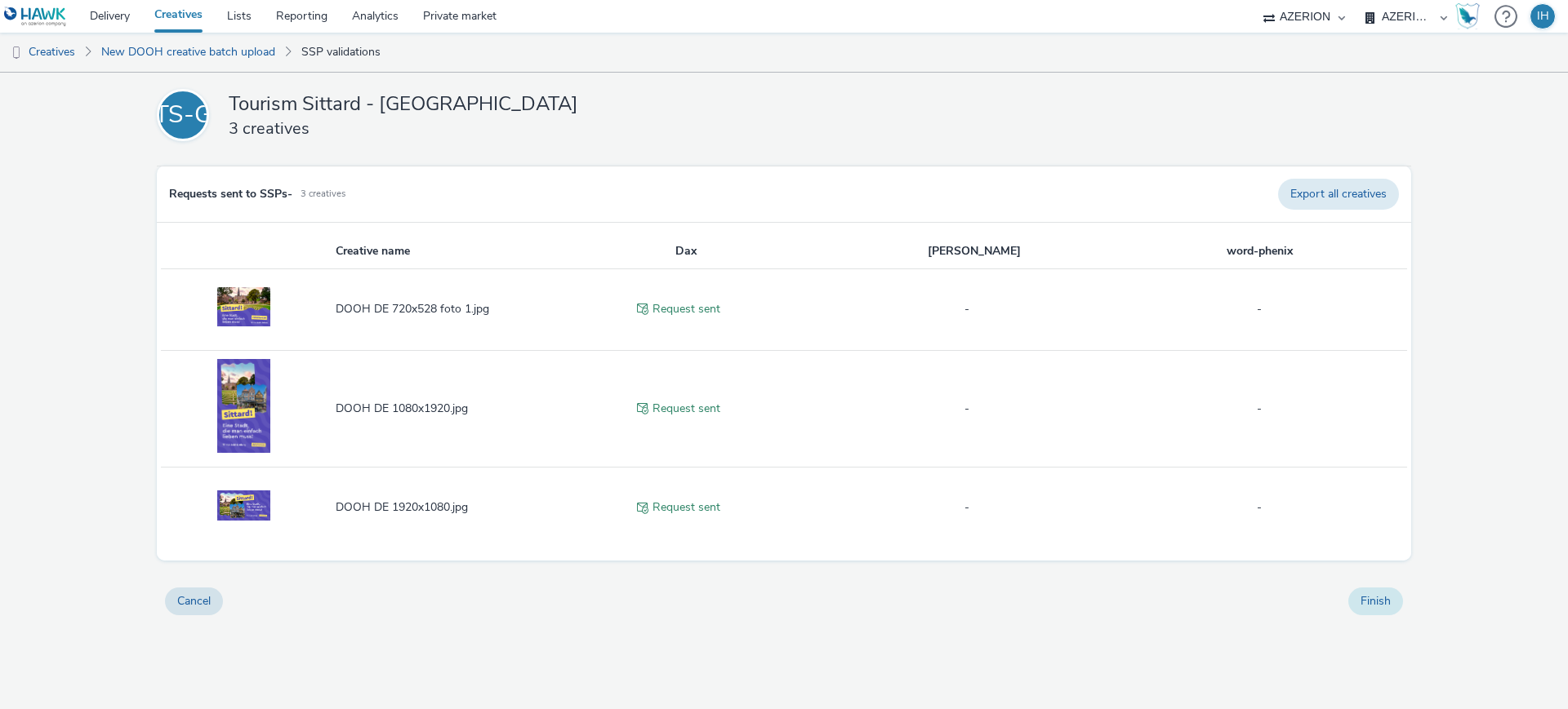
click at [1376, 608] on button "Finish" at bounding box center [1376, 601] width 55 height 27
